Goal: Task Accomplishment & Management: Manage account settings

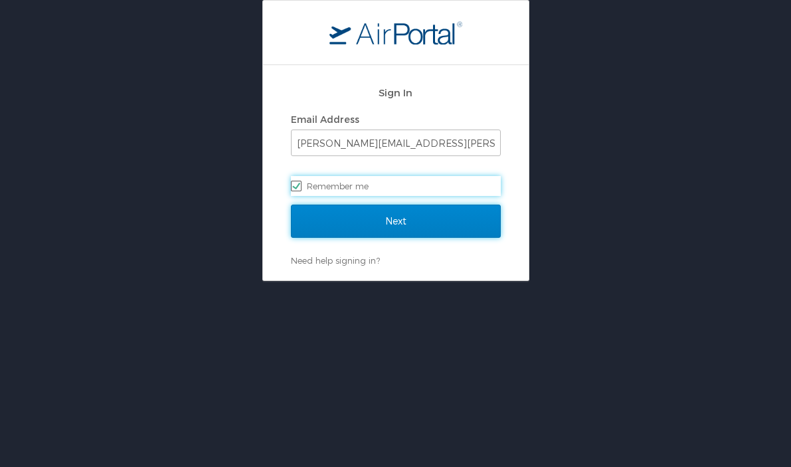
click at [419, 226] on input "Next" at bounding box center [396, 221] width 210 height 33
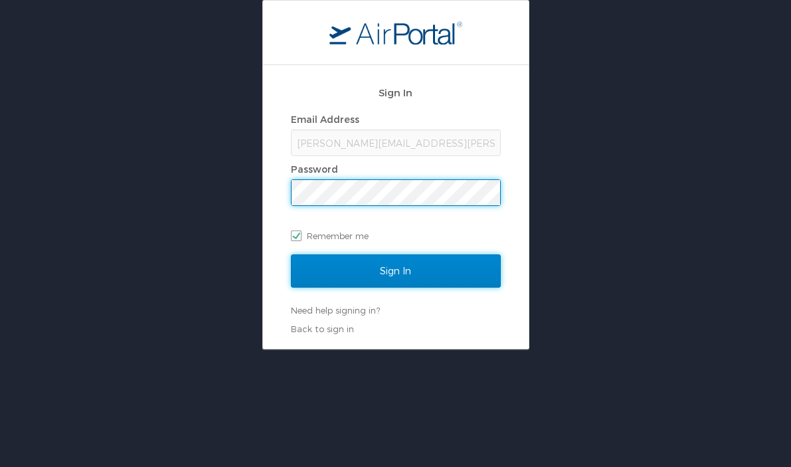
click at [411, 272] on input "Sign In" at bounding box center [396, 270] width 210 height 33
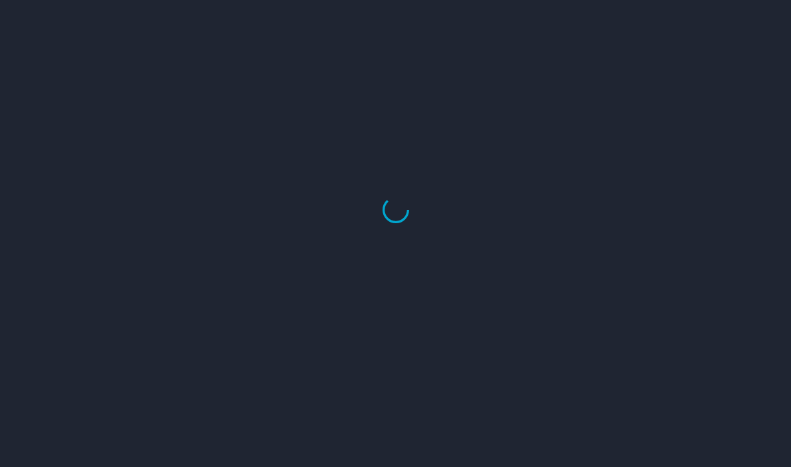
select select "US"
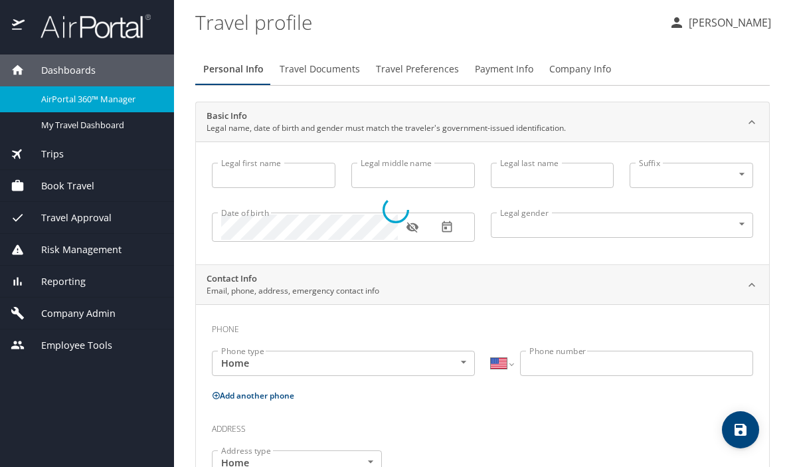
type input "[PERSON_NAME]"
type input "Patricia Jessie"
type input "Cook"
type input "Undisclosed"
type input "Patricia"
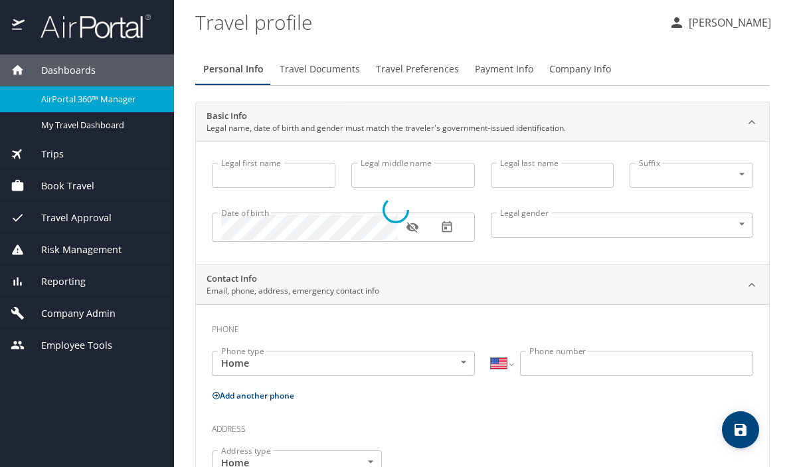
type input "Cook"
type input "(425) 890-1927"
type input "patricia.cook@outlook.com"
select select "US"
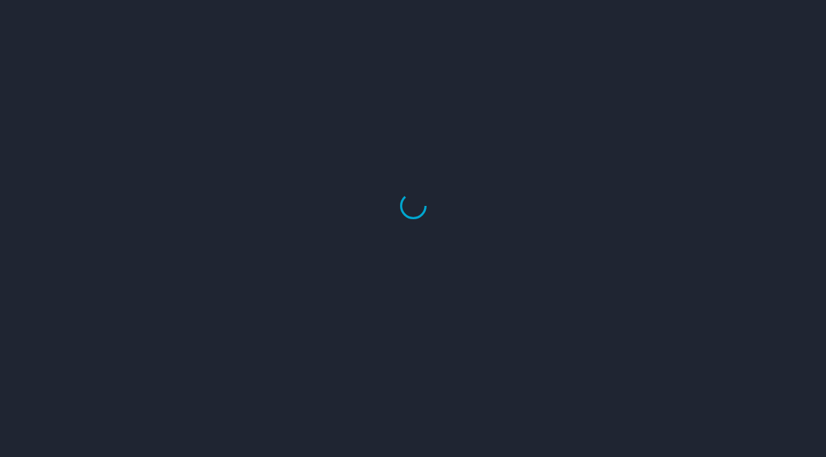
select select "US"
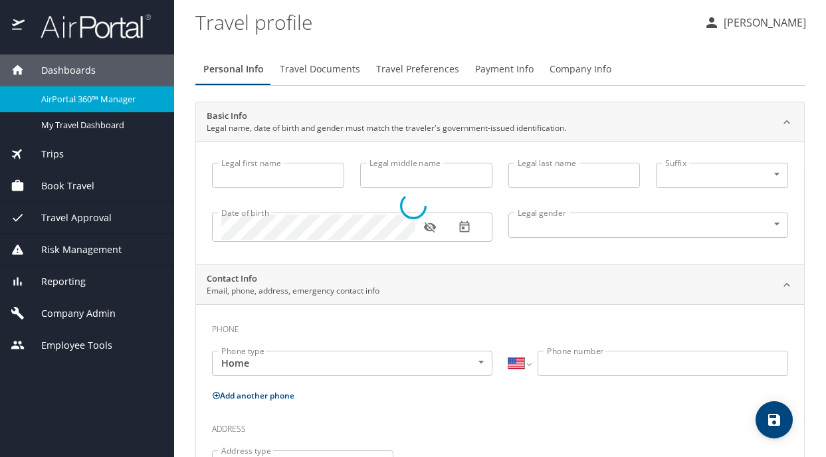
type input "Jennifer"
type input "Patricia Jessie"
type input "Cook"
type input "Undisclosed"
type input "Patricia"
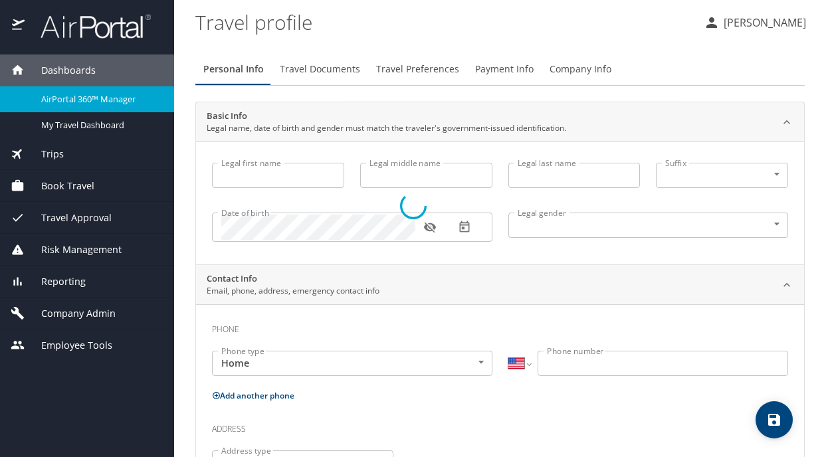
type input "Cook"
type input "(425) 890-1927"
type input "patricia.cook@outlook.com"
select select "US"
